Goal: Understand process/instructions

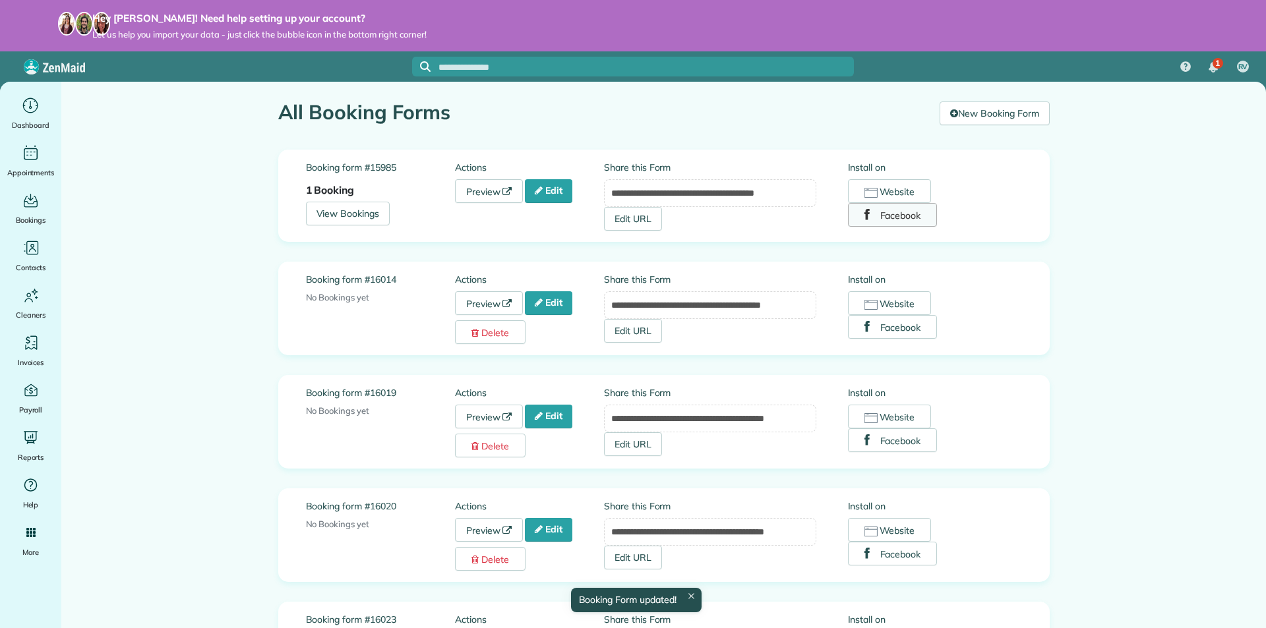
click at [881, 219] on button "Facebook" at bounding box center [893, 215] width 90 height 24
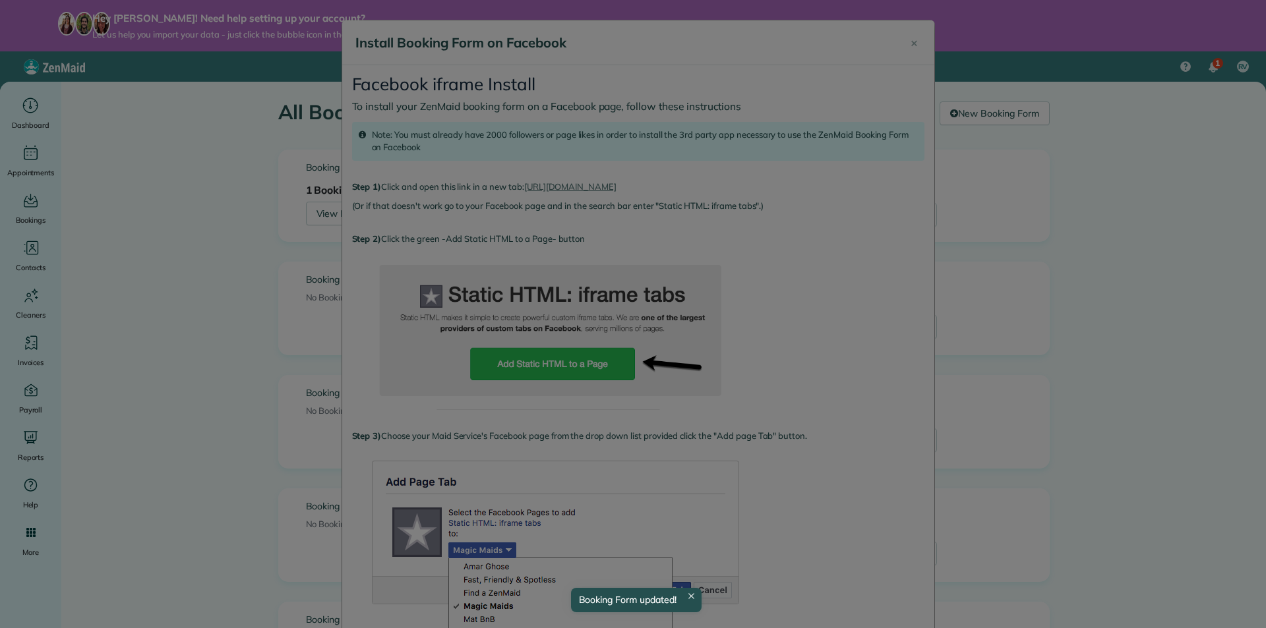
click at [671, 310] on div at bounding box center [633, 314] width 1266 height 628
click at [694, 596] on icon at bounding box center [691, 596] width 6 height 6
click at [708, 568] on div at bounding box center [633, 314] width 1266 height 628
click at [591, 195] on div at bounding box center [633, 314] width 1266 height 628
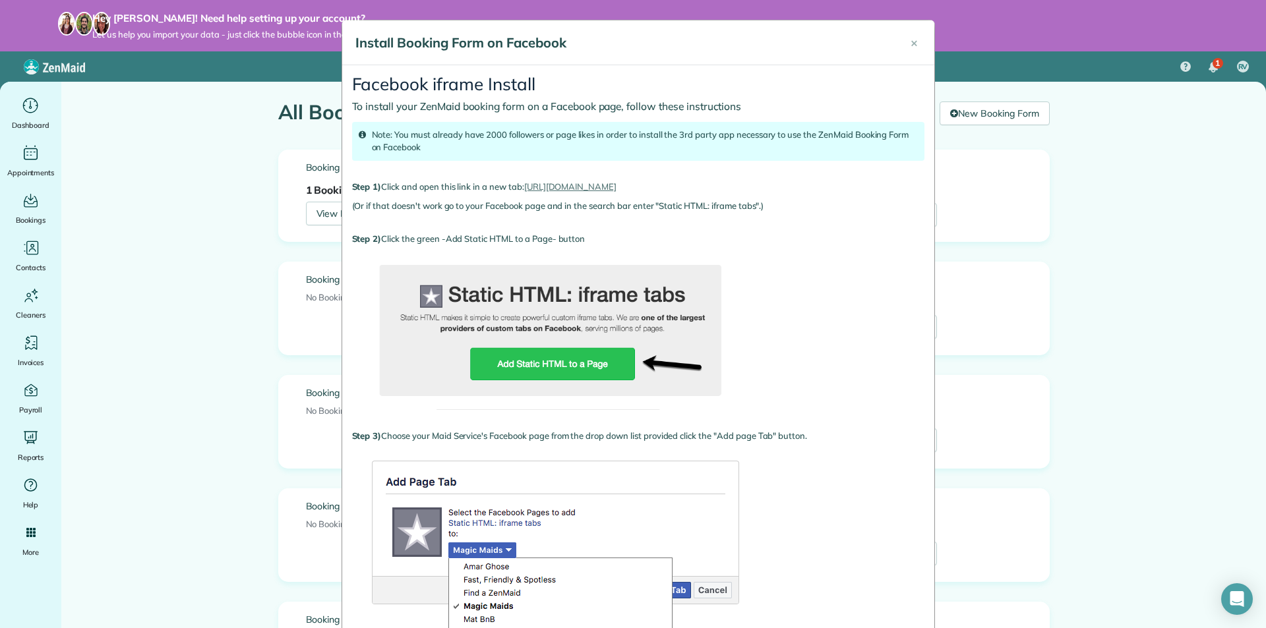
click at [422, 322] on img at bounding box center [550, 331] width 396 height 158
click at [565, 185] on link "[URL][DOMAIN_NAME]" at bounding box center [570, 186] width 92 height 11
drag, startPoint x: 657, startPoint y: 208, endPoint x: 752, endPoint y: 211, distance: 95.0
click at [752, 211] on div "(Or if that doesn't work go to your Facebook page and in the search bar enter "…" at bounding box center [638, 206] width 572 height 13
copy div "Static HTML: iframe tabs"
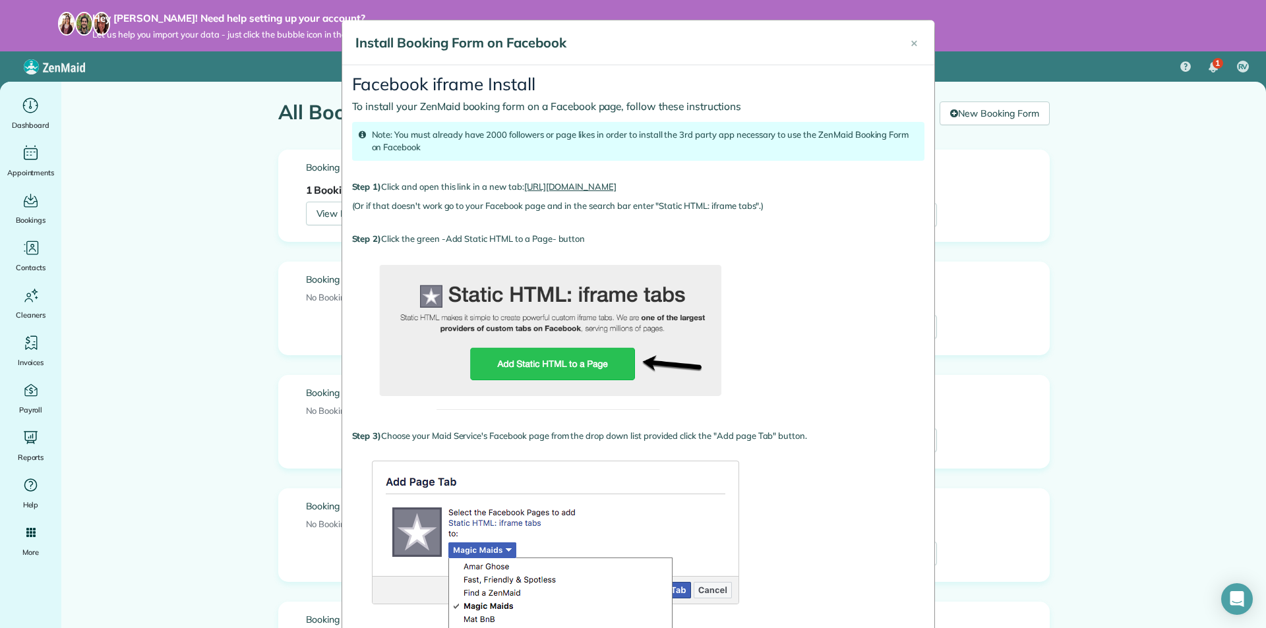
drag, startPoint x: 613, startPoint y: 180, endPoint x: 579, endPoint y: 187, distance: 34.3
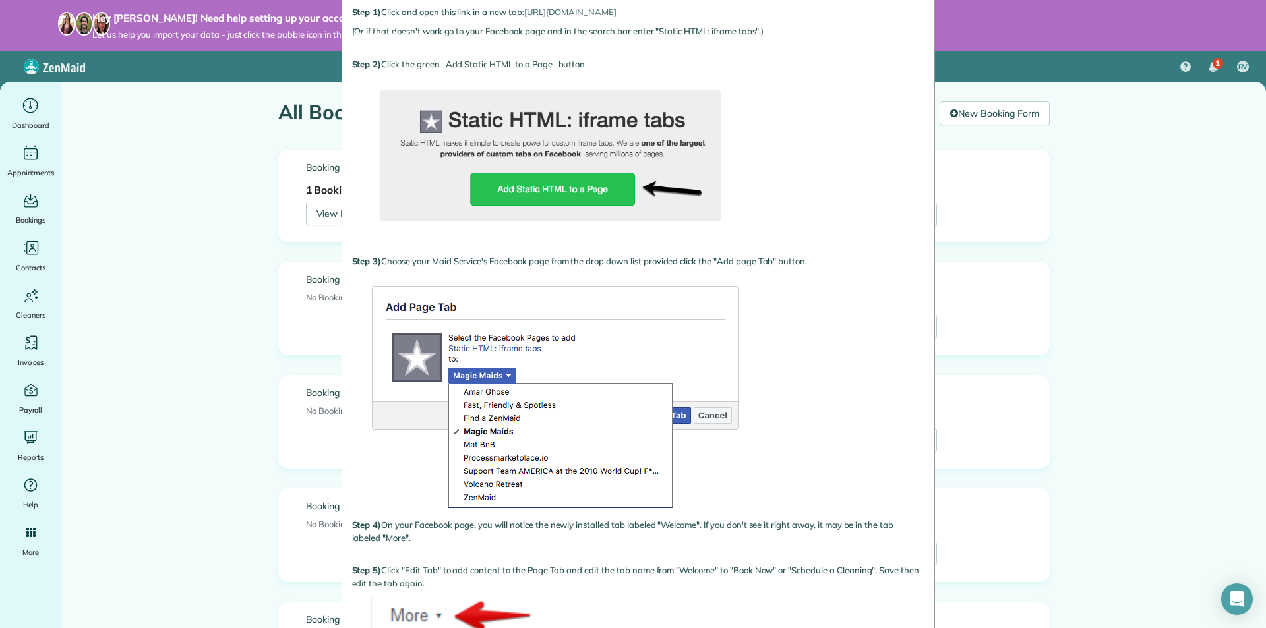
scroll to position [198, 0]
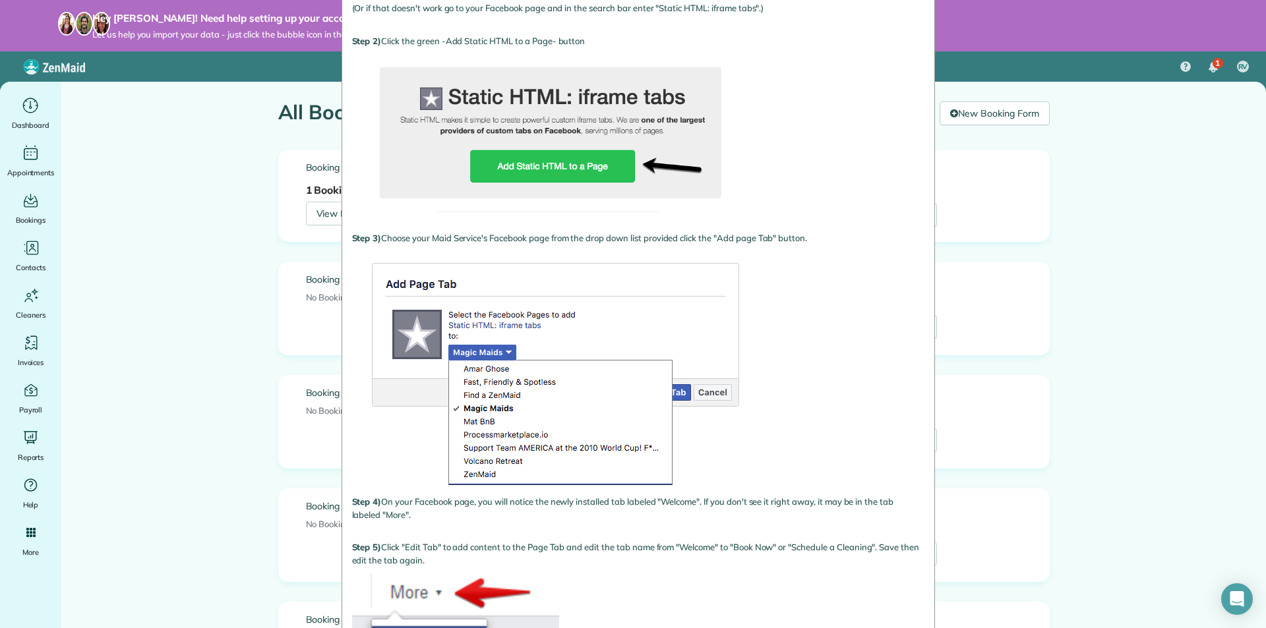
click at [783, 382] on div "Facebook iframe Install To install your ZenMaid booking form on a Facebook page…" at bounding box center [638, 419] width 592 height 1104
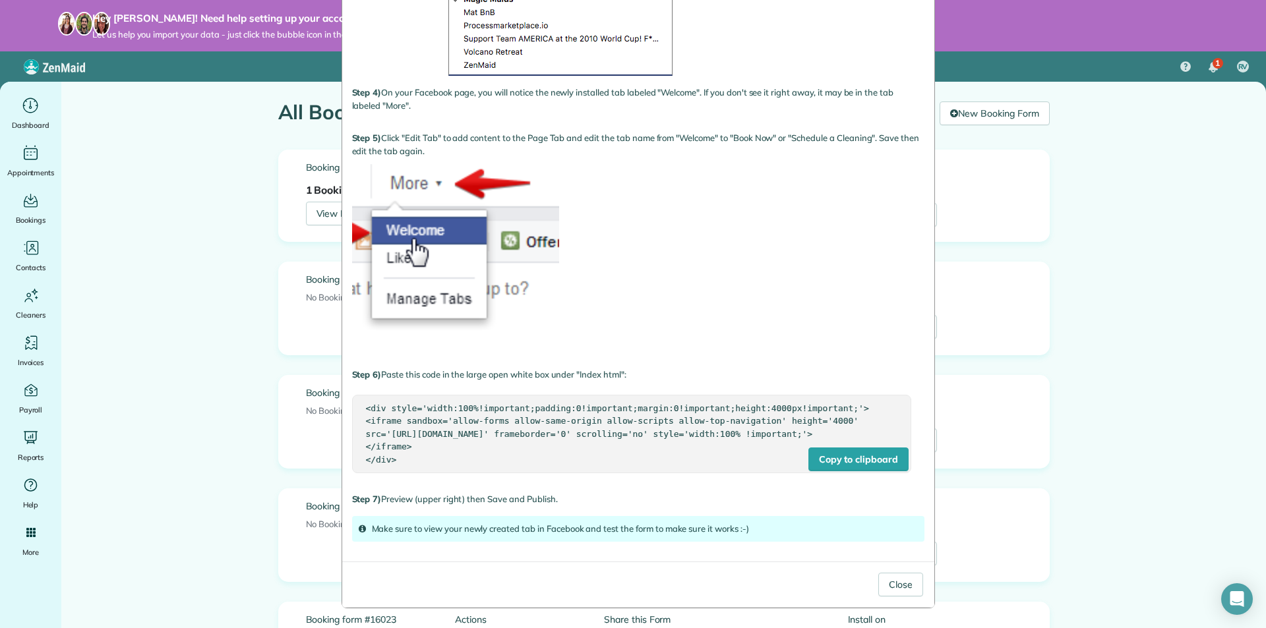
scroll to position [621, 0]
click at [388, 459] on div "<div style='width:100%!important;padding:0!important;margin:0!important;height:…" at bounding box center [631, 434] width 531 height 65
click at [901, 583] on button "Close" at bounding box center [900, 585] width 45 height 24
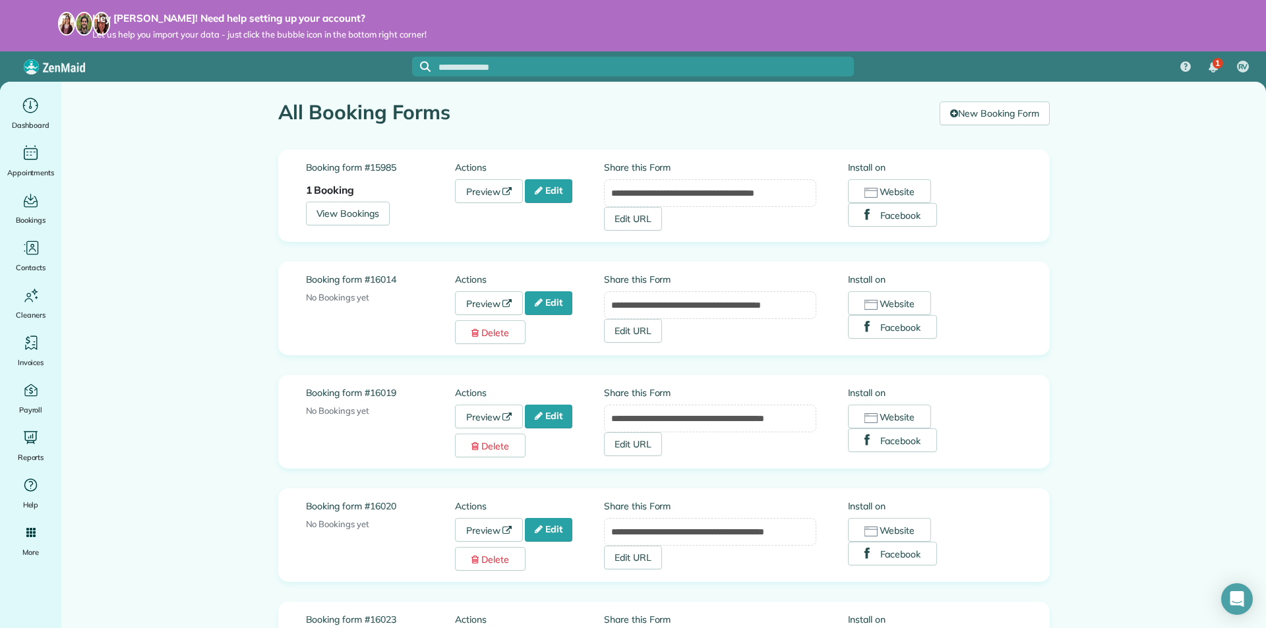
click at [1019, 172] on div "**********" at bounding box center [664, 196] width 772 height 92
